Goal: Information Seeking & Learning: Learn about a topic

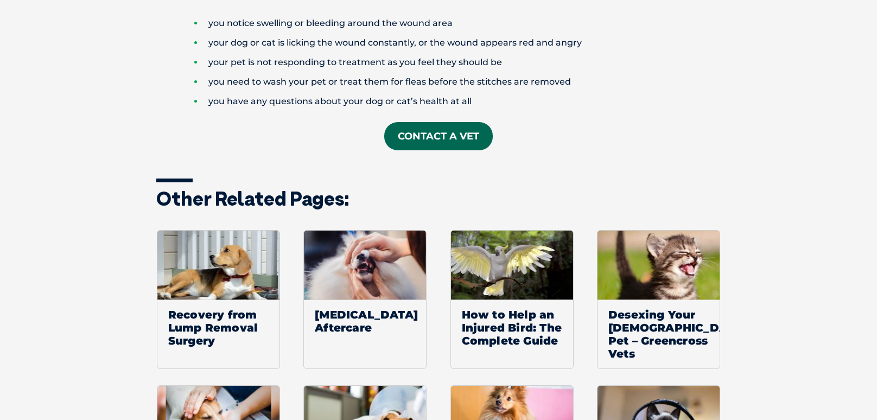
scroll to position [1395, 0]
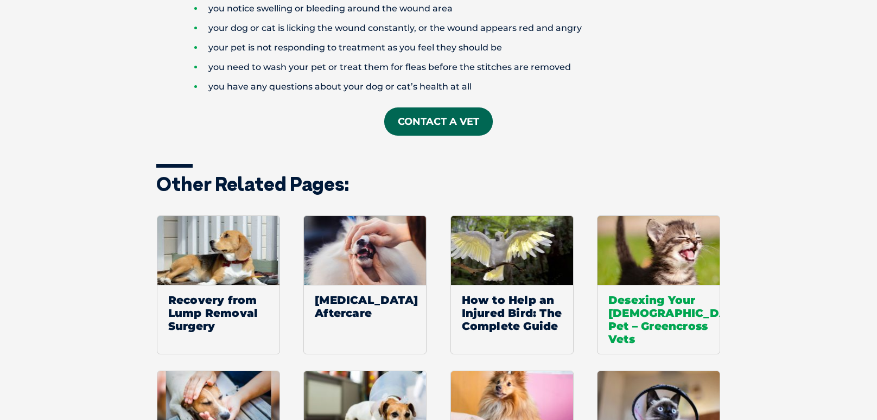
click at [667, 305] on span "Desexing Your Female Pet – Greencross Vets" at bounding box center [659, 319] width 122 height 69
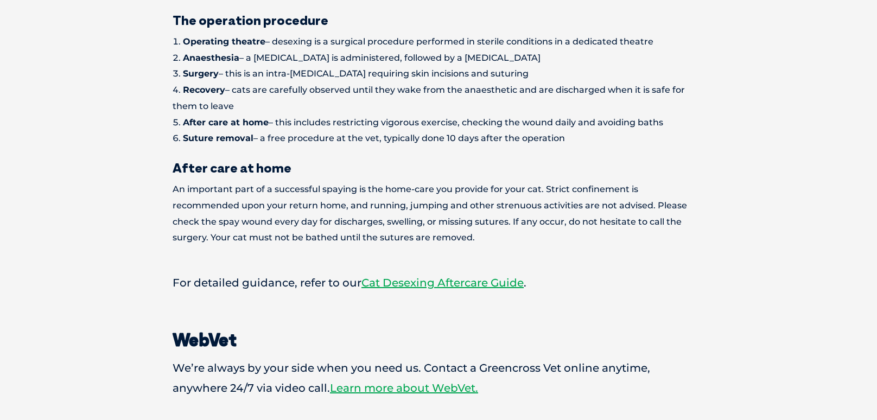
scroll to position [1380, 0]
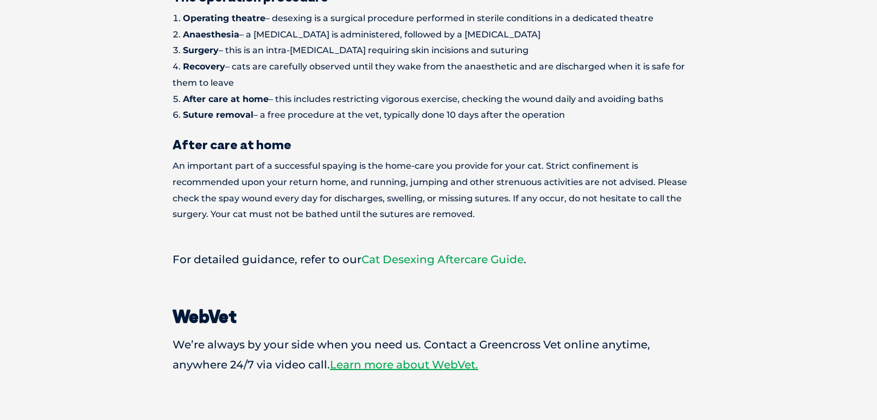
click at [509, 253] on link "Cat Desexing Aftercare Guide" at bounding box center [443, 259] width 162 height 13
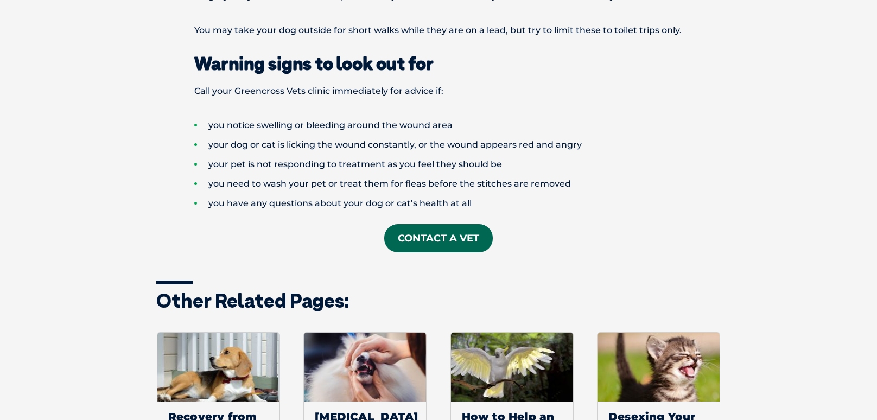
scroll to position [1288, 0]
